Goal: Task Accomplishment & Management: Complete application form

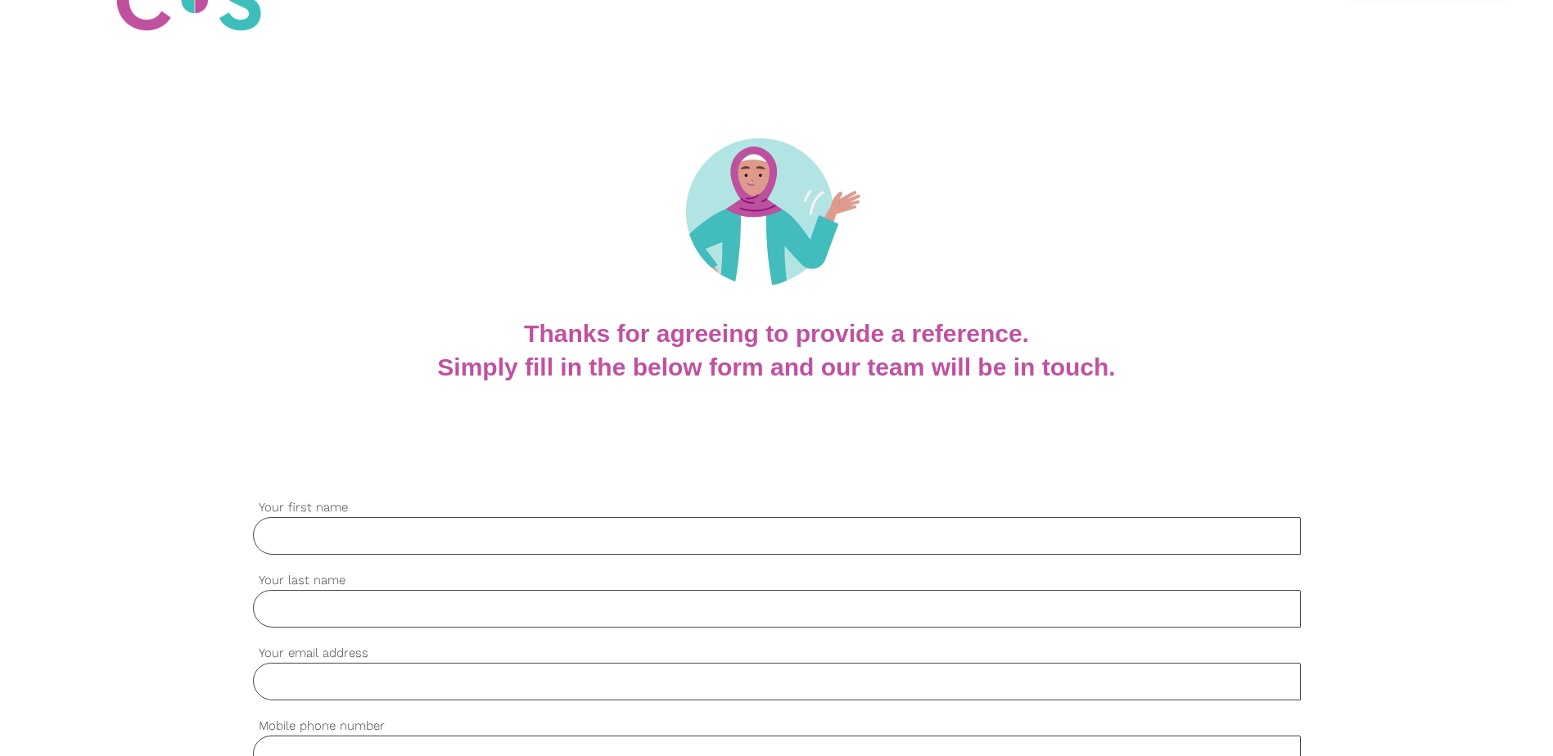
scroll to position [246, 0]
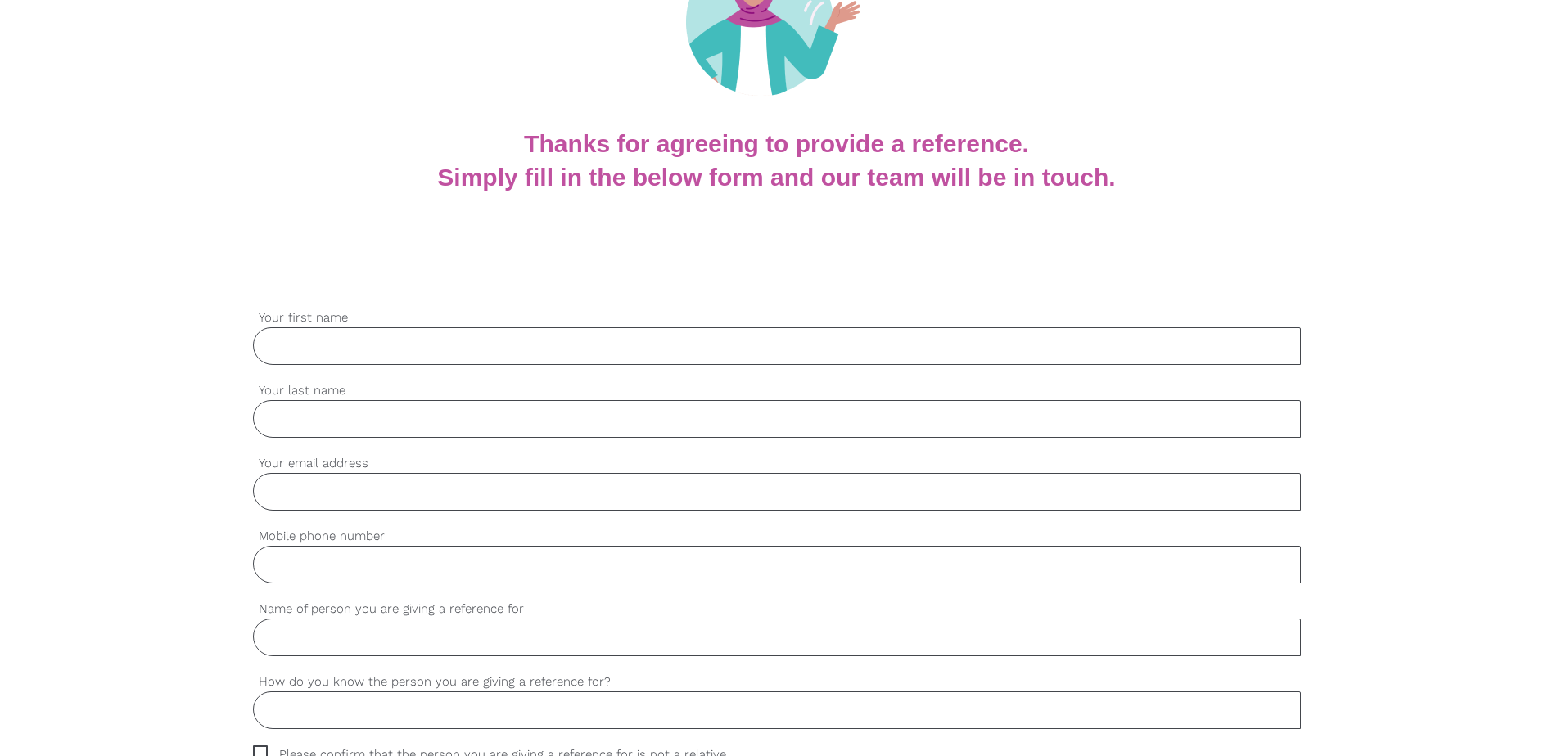
click at [382, 345] on input "Your first name" at bounding box center [777, 346] width 1048 height 38
type input "[PERSON_NAME]"
click at [352, 429] on input "Your last name" at bounding box center [777, 419] width 1048 height 38
type input "[PERSON_NAME]"
click at [379, 492] on input "Your email address" at bounding box center [777, 492] width 1048 height 38
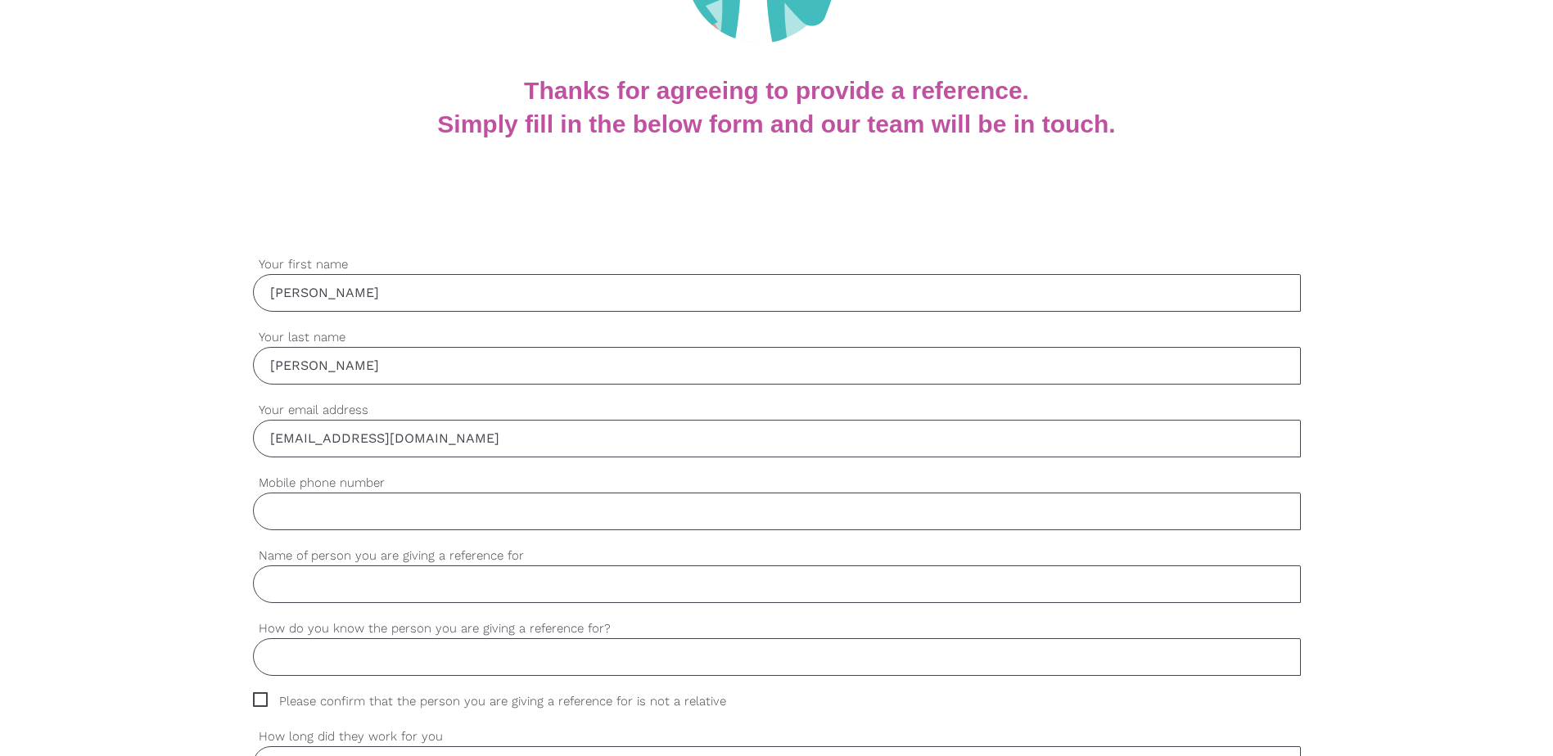
scroll to position [409, 0]
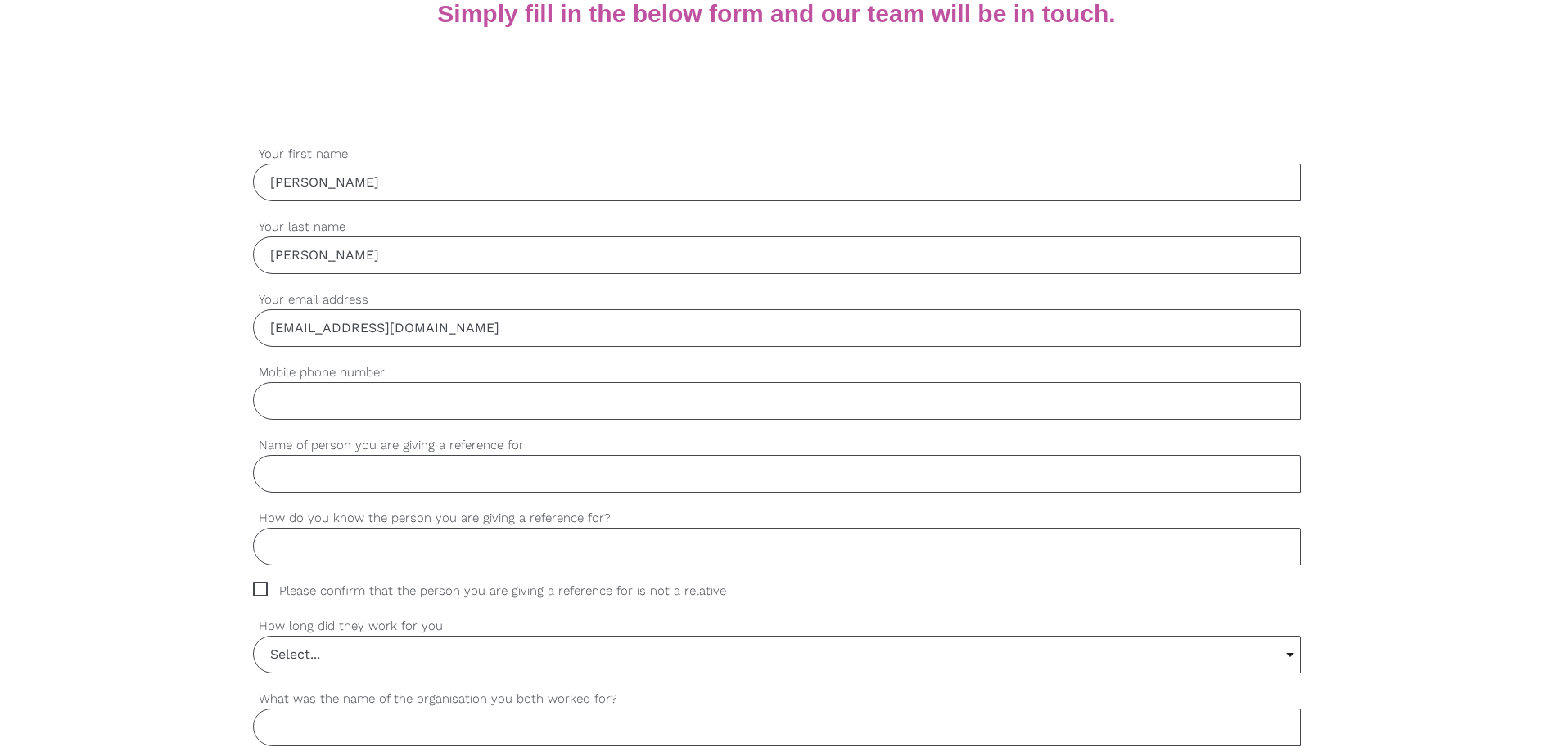
type input "[EMAIL_ADDRESS][DOMAIN_NAME]"
click at [329, 410] on input "Mobile phone number" at bounding box center [777, 401] width 1048 height 38
type input "0411552117"
click at [281, 475] on input "Name of person you are giving a reference for" at bounding box center [777, 474] width 1048 height 38
click at [326, 469] on input "Name of person you are giving a reference for" at bounding box center [777, 474] width 1048 height 38
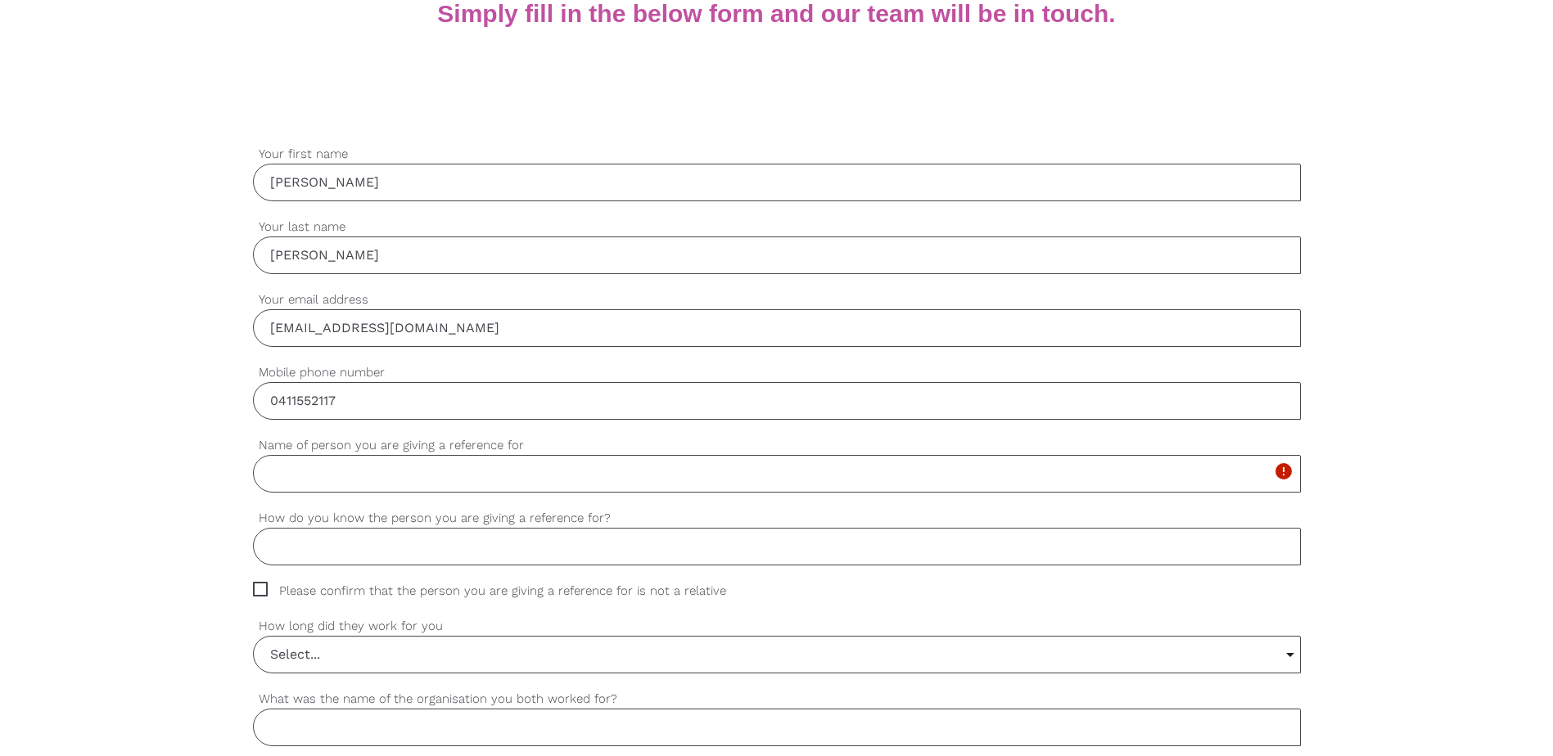
paste input "[PERSON_NAME]"
type input "[PERSON_NAME]"
click at [316, 552] on input "How do you know the person you are giving a reference for?" at bounding box center [777, 547] width 1048 height 38
type input "Student"
click at [317, 666] on input "Select..." at bounding box center [777, 655] width 1046 height 36
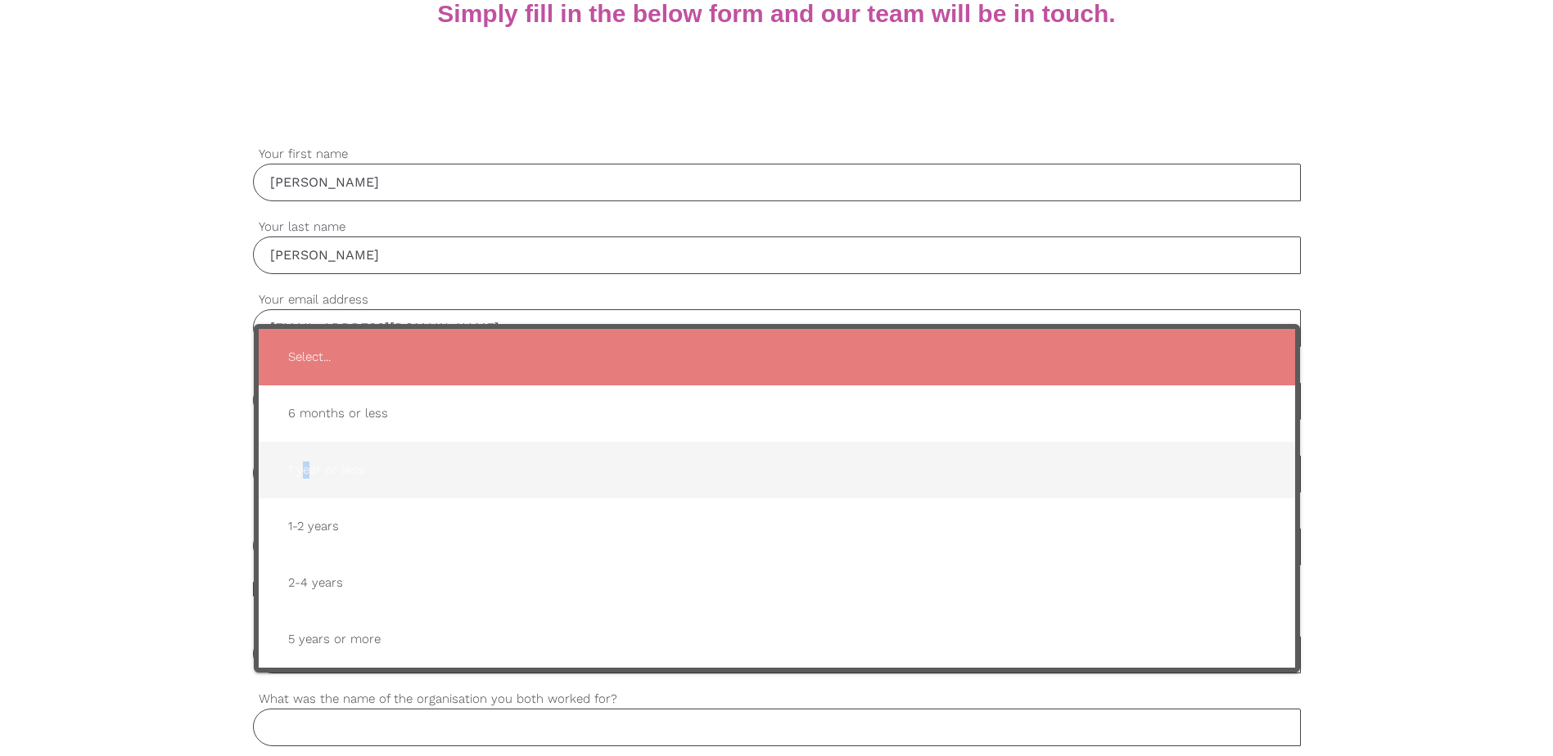
click at [306, 474] on span "1 year or less" at bounding box center [776, 470] width 1003 height 40
type input "1 year or less"
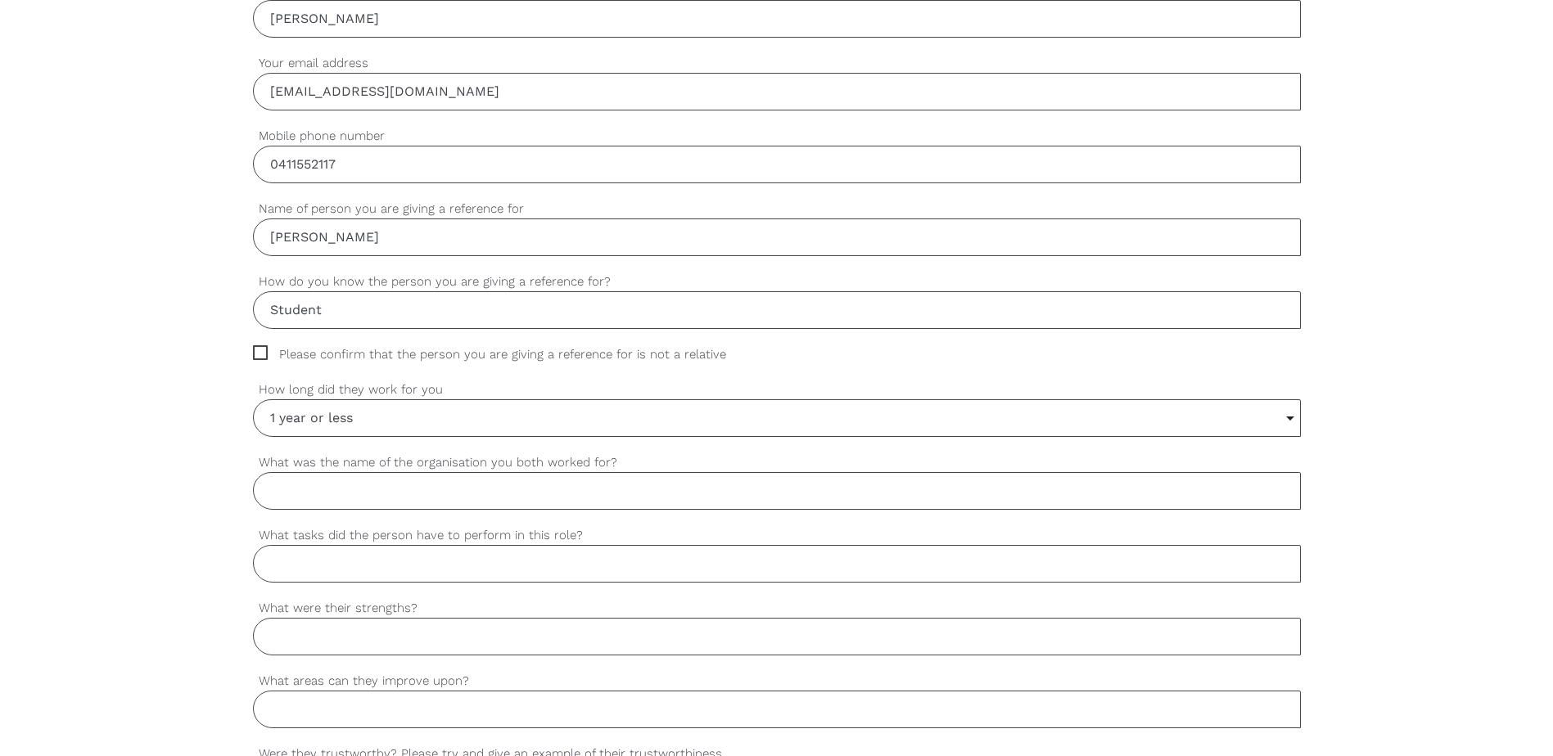
scroll to position [737, 0]
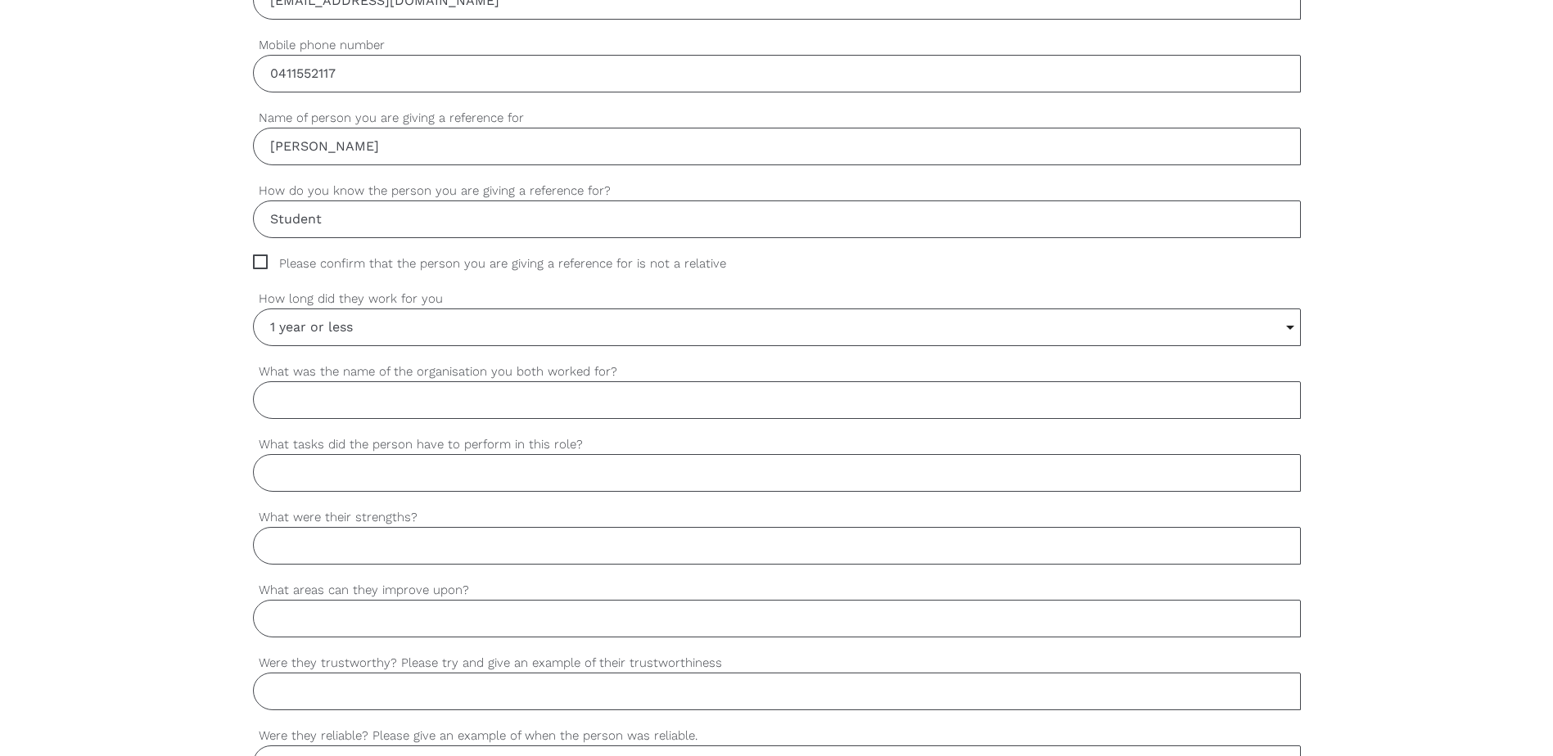
click at [286, 403] on input "What was the name of the organisation you both worked for?" at bounding box center [777, 400] width 1048 height 38
type input "Encourage Training College"
click at [285, 468] on input "What tasks did the person have to perform in this role?" at bounding box center [777, 473] width 1048 height 38
click at [345, 458] on input "What tasks did the person have to perform in this role?" at bounding box center [777, 473] width 1048 height 38
click at [461, 463] on input "What tasks did the person have to perform in this role?" at bounding box center [777, 473] width 1048 height 38
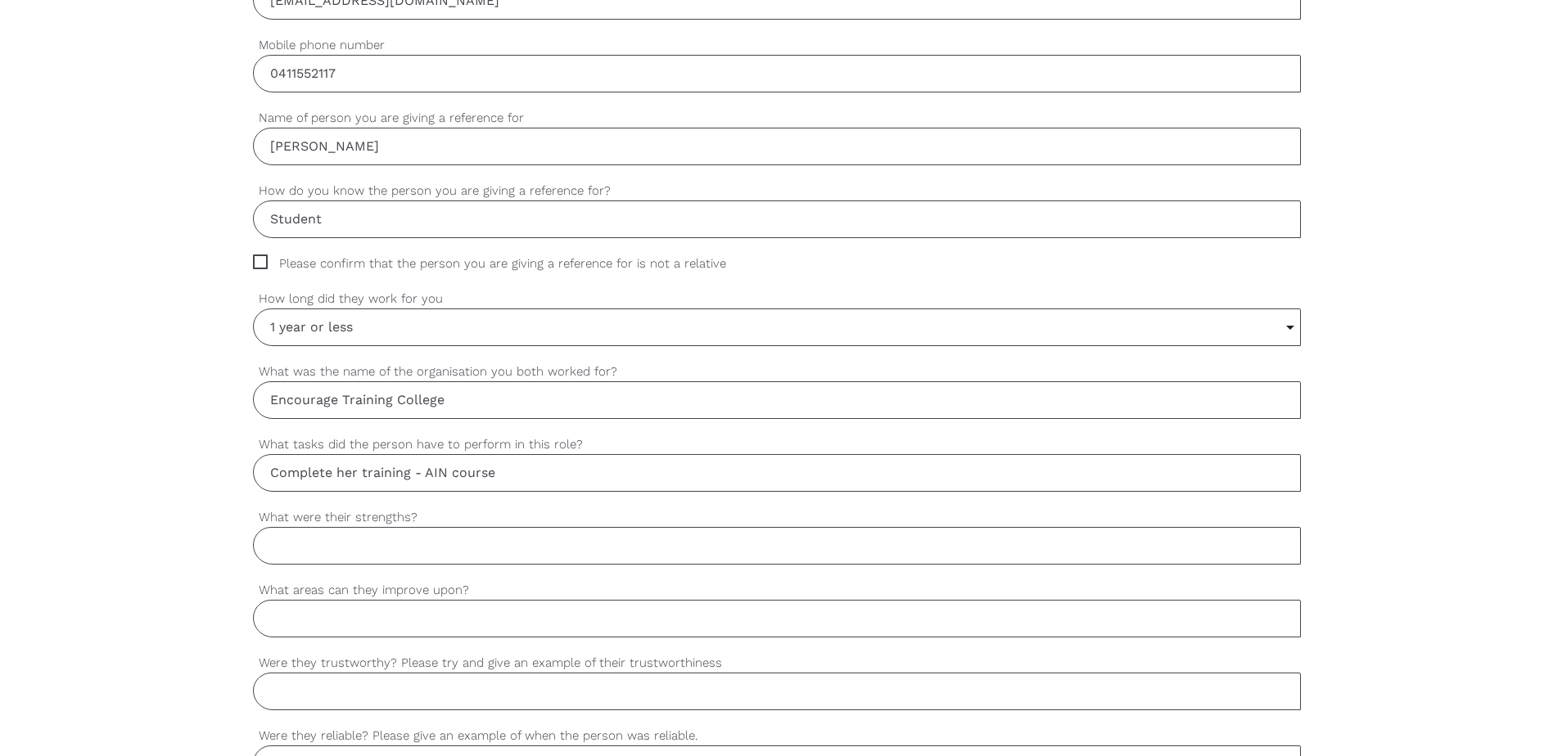
type input "Complete her training - AIN course"
click at [358, 547] on input "What were their strengths?" at bounding box center [777, 546] width 1048 height 38
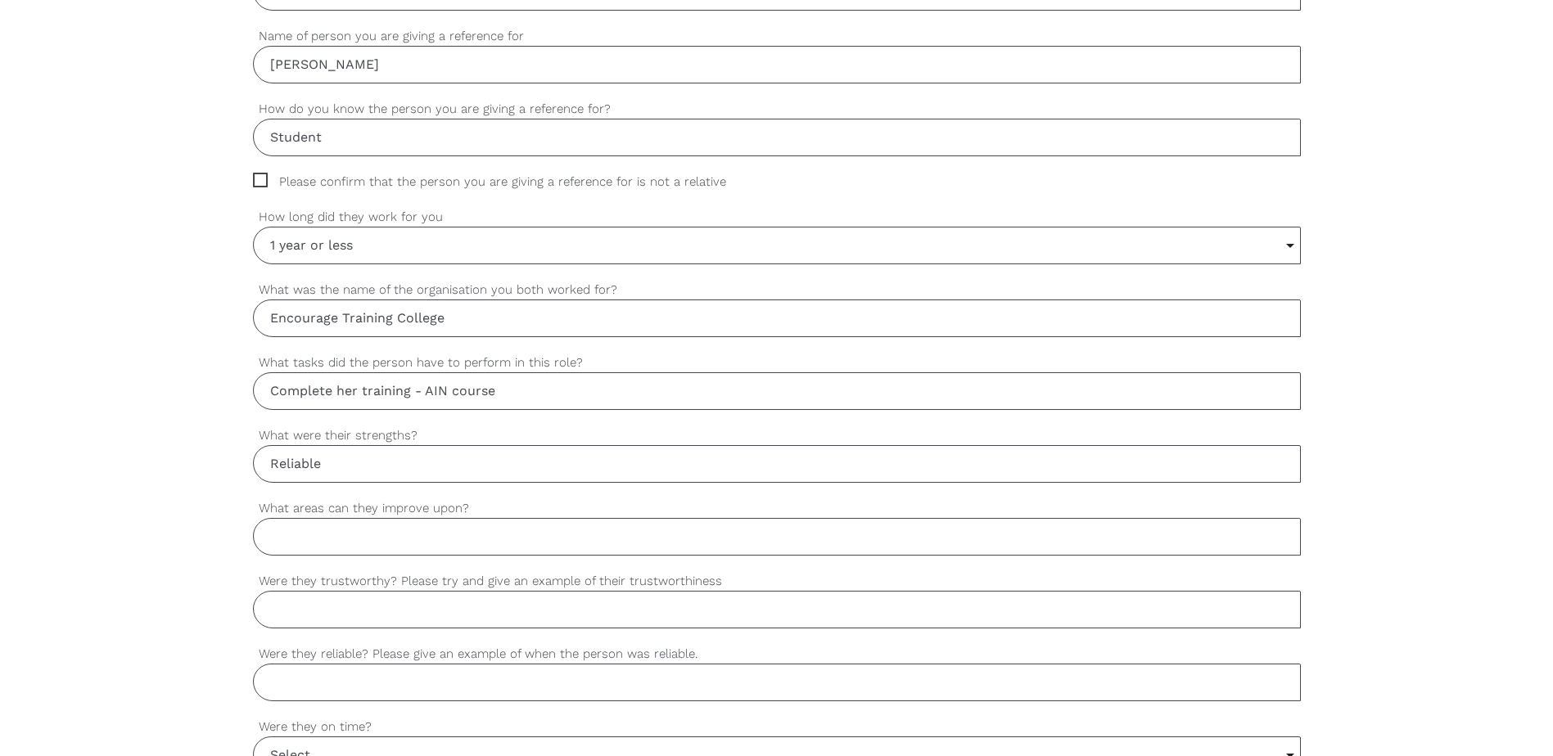
type input "Reliable"
click at [306, 541] on input "What areas can they improve upon?" at bounding box center [777, 537] width 1048 height 38
type input "clinical skills"
click at [286, 615] on input "Were they trustworthy? Please try and give an example of their trustworthiness" at bounding box center [777, 610] width 1048 height 38
click at [292, 608] on input "Were they trustworthy? Please try and give an example of their trustworthiness" at bounding box center [777, 610] width 1048 height 38
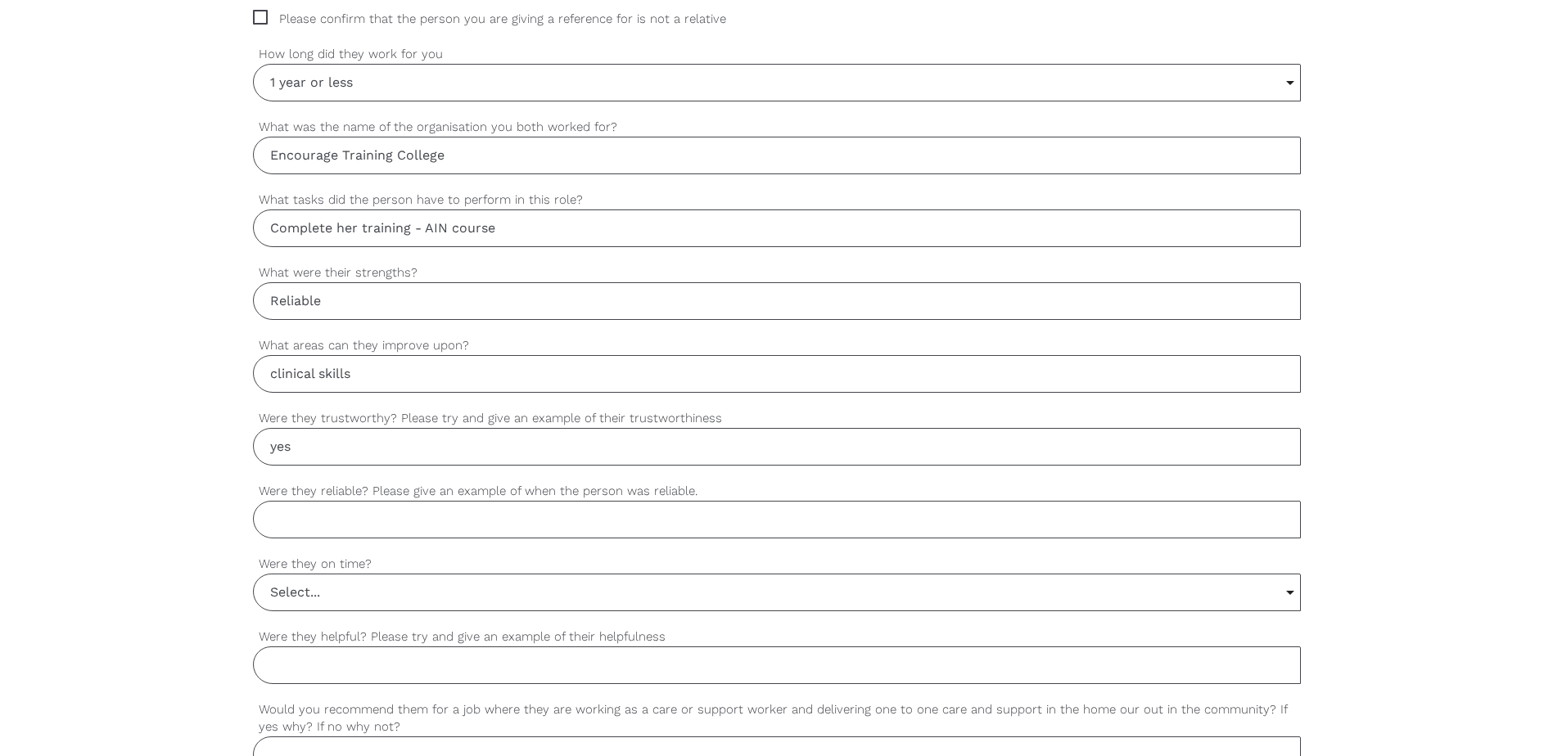
scroll to position [982, 0]
type input "yes"
click at [297, 527] on input "Were they reliable? Please give an example of when the person was reliable." at bounding box center [777, 519] width 1048 height 38
click at [292, 532] on input "Were they reliable? Please give an example of when the person was reliable." at bounding box center [777, 519] width 1048 height 38
click at [282, 527] on input "Were they reliable? Please give an example of when the person was reliable." at bounding box center [777, 519] width 1048 height 38
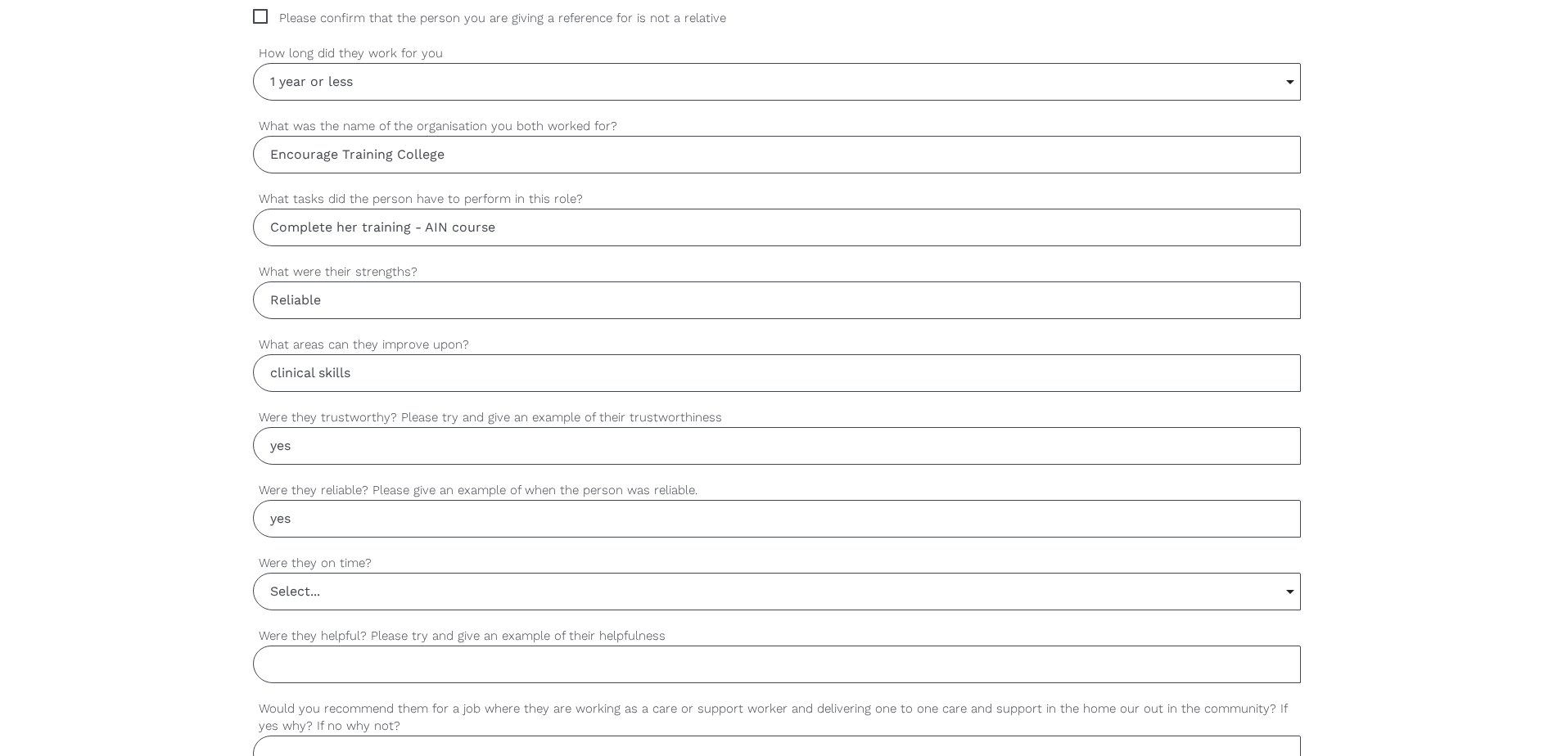
type input "yes"
click at [334, 590] on input "Select..." at bounding box center [777, 592] width 1046 height 36
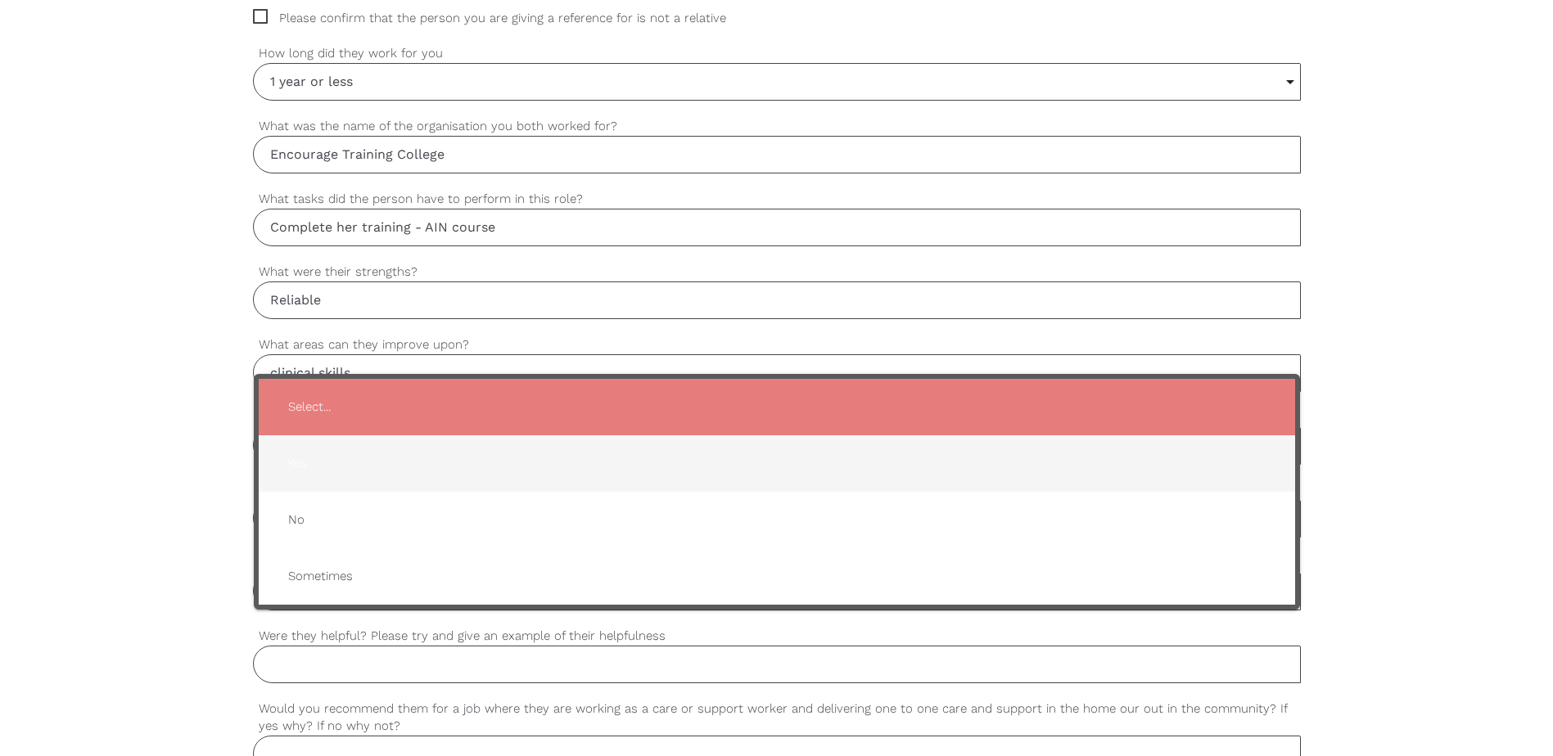
click at [300, 475] on span "Yes" at bounding box center [776, 464] width 1003 height 40
type input "Yes"
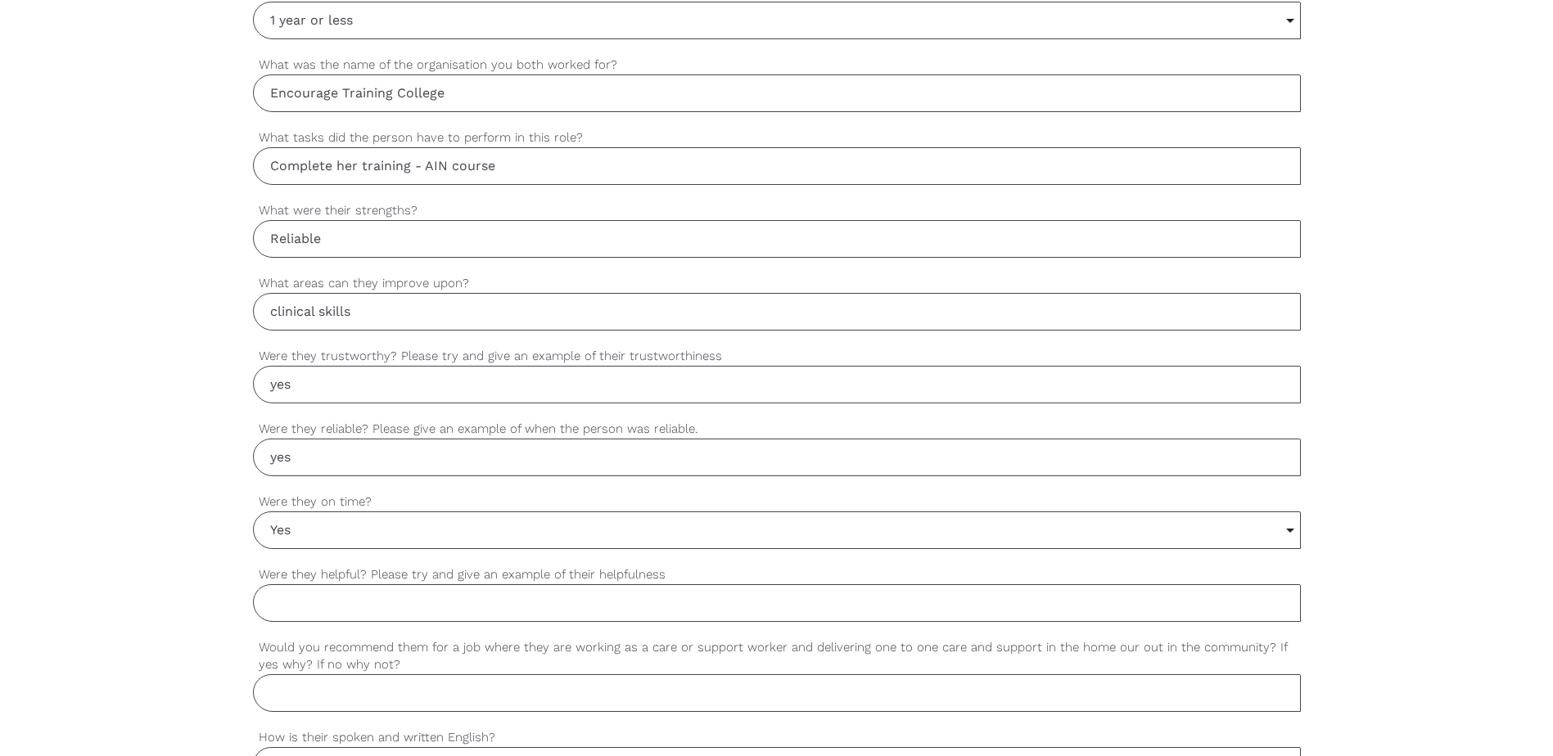
scroll to position [1146, 0]
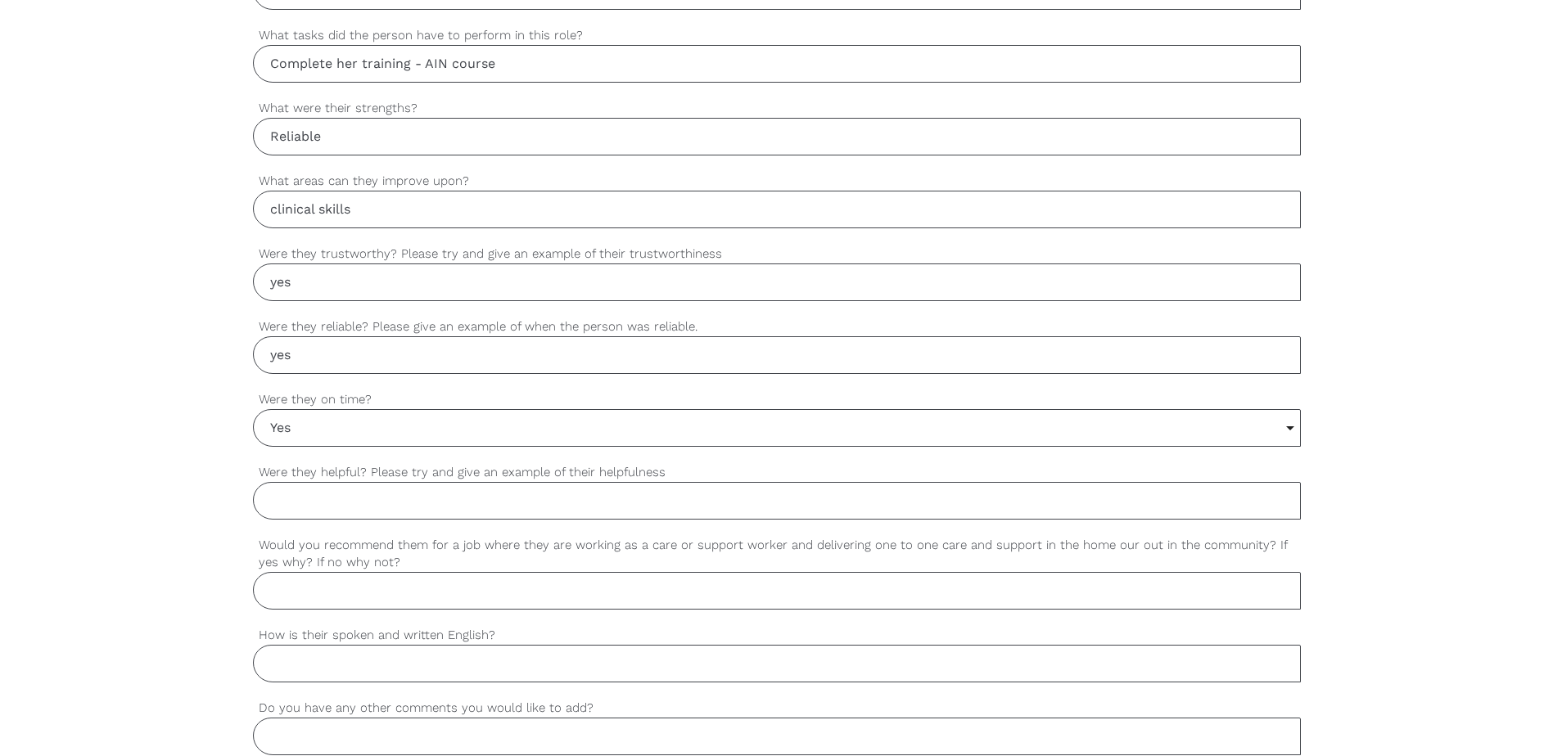
click at [330, 521] on div "settings Were they helpful? Please try and give an example of their helpfulness" at bounding box center [777, 499] width 1048 height 73
click at [287, 507] on input "Were they helpful? Please try and give an example of their helpfulness" at bounding box center [777, 501] width 1048 height 38
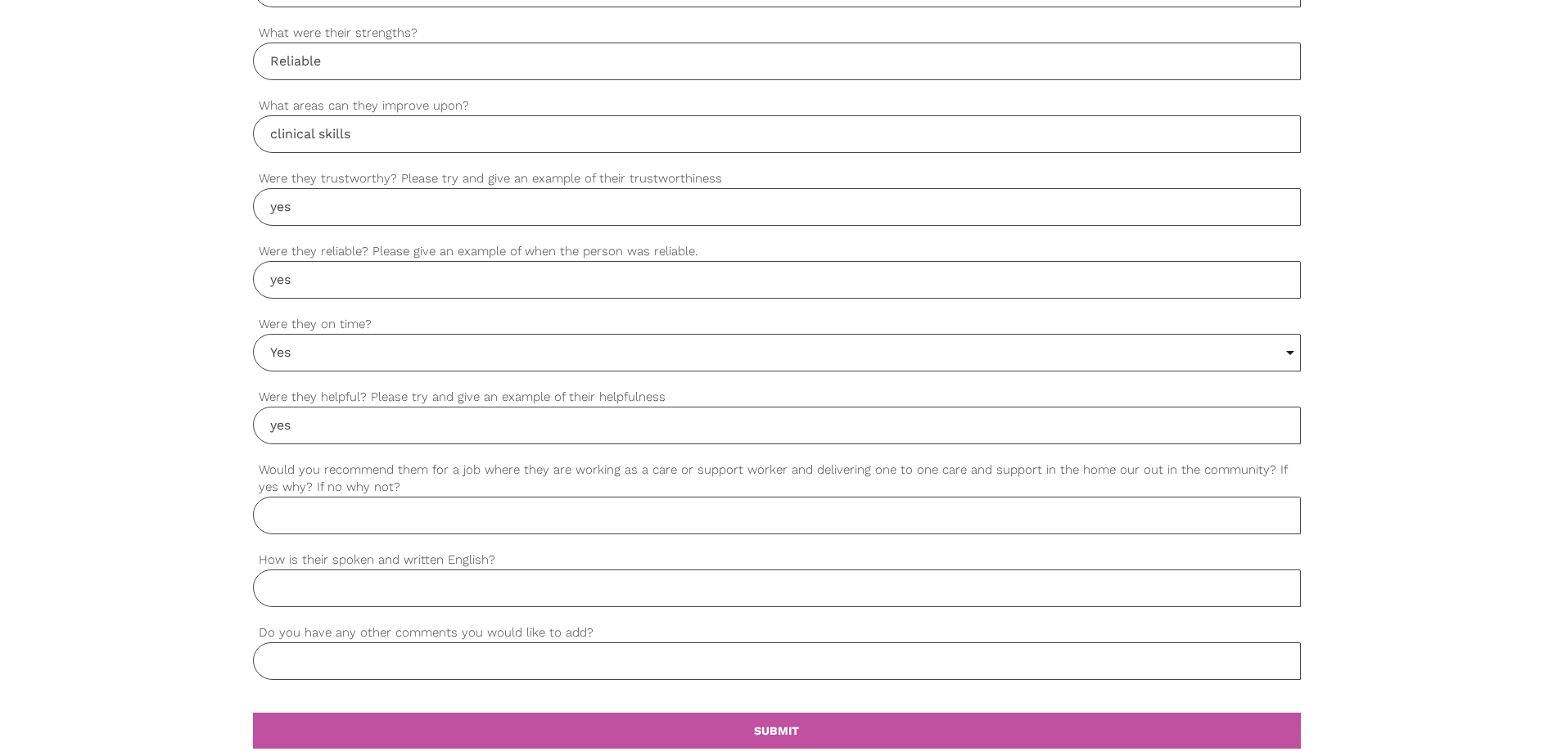
scroll to position [1310, 0]
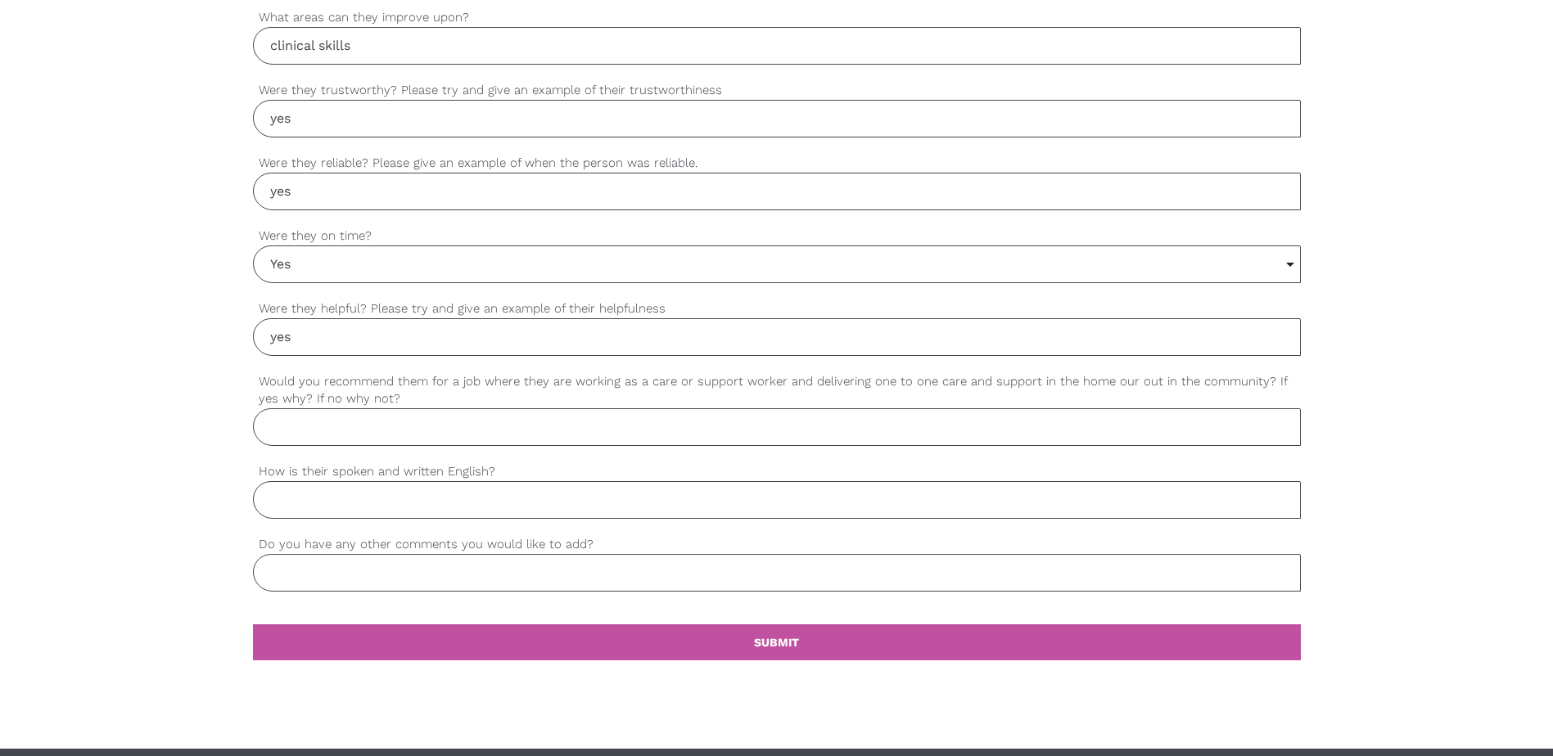
type input "yes"
click at [299, 444] on input "Would you recommend them for a job where they are working as a care or support …" at bounding box center [777, 427] width 1048 height 38
type input "yes"
click at [307, 514] on input "How is their spoken and written English?" at bounding box center [777, 500] width 1048 height 38
type input "excellent"
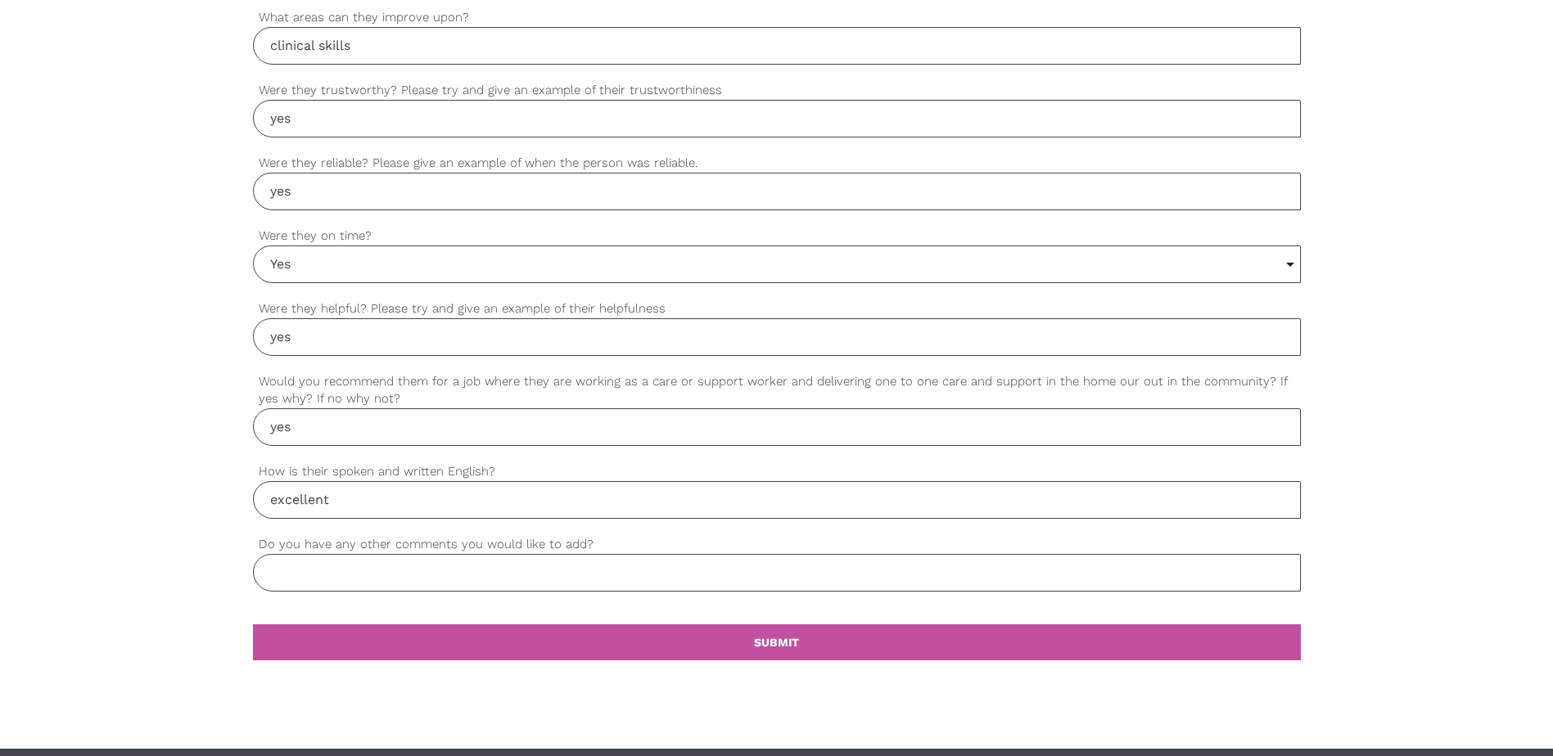
click at [299, 591] on input "Do you have any other comments you would like to add?" at bounding box center [777, 573] width 1048 height 38
type input "good luck for her"
click at [786, 650] on link "settings SUBMIT" at bounding box center [777, 642] width 1048 height 36
